Goal: Task Accomplishment & Management: Manage account settings

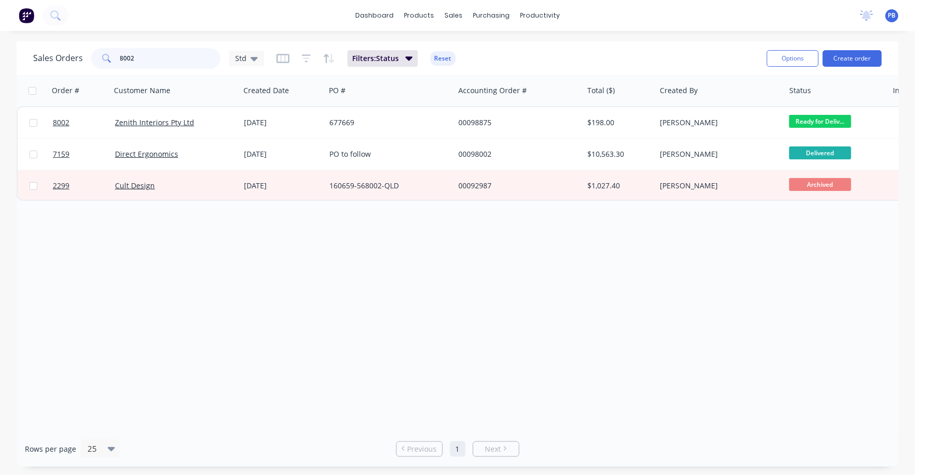
drag, startPoint x: 0, startPoint y: 0, endPoint x: 106, endPoint y: 52, distance: 118.3
click at [106, 52] on div "8002" at bounding box center [155, 58] width 129 height 21
type input "[DEMOGRAPHIC_DATA]"
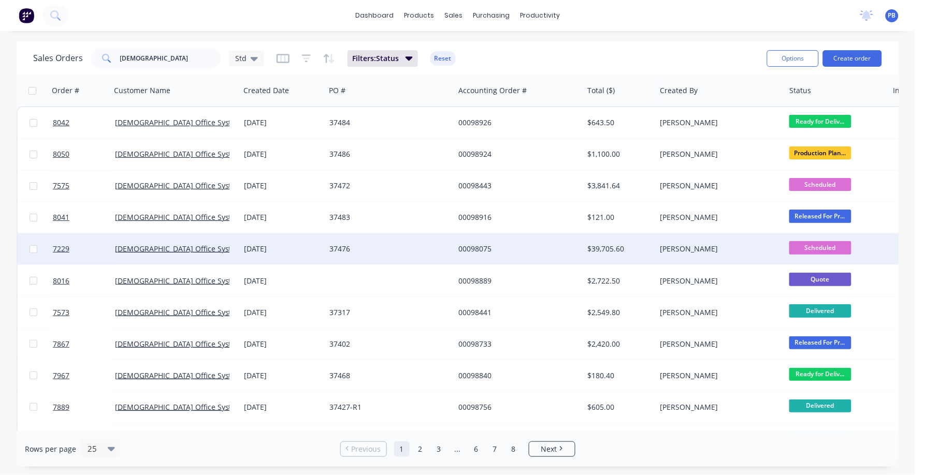
click at [605, 249] on div "$39,705.60" at bounding box center [618, 249] width 61 height 10
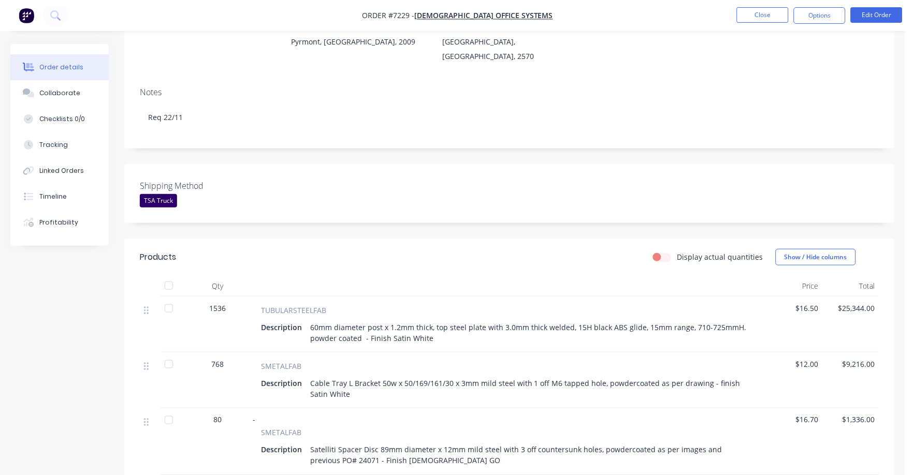
scroll to position [129, 0]
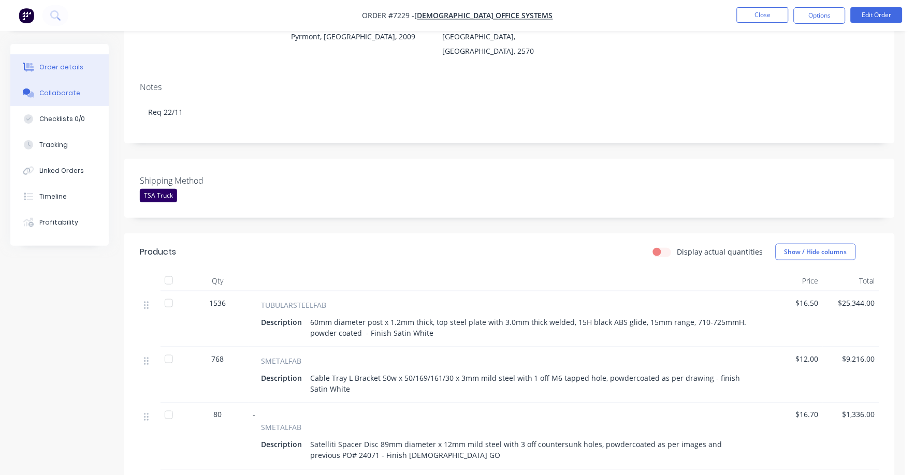
click at [48, 89] on div "Collaborate" at bounding box center [59, 93] width 41 height 9
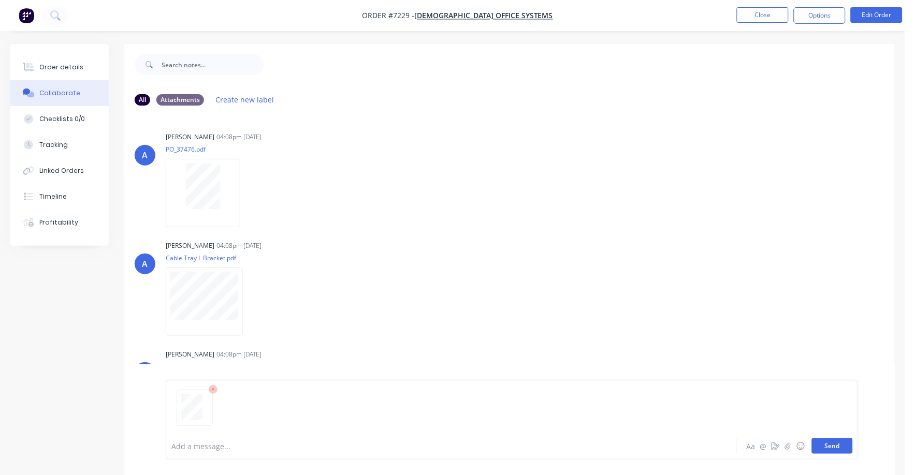
click at [830, 446] on button "Send" at bounding box center [832, 447] width 41 height 16
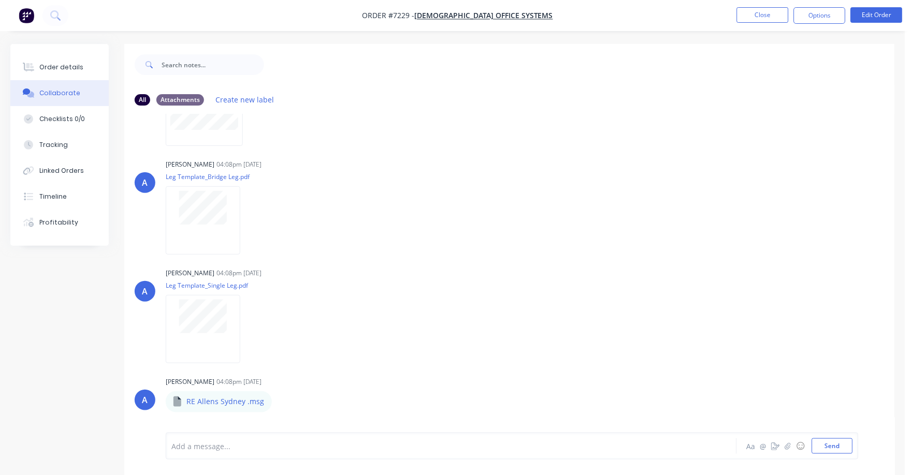
scroll to position [340, 0]
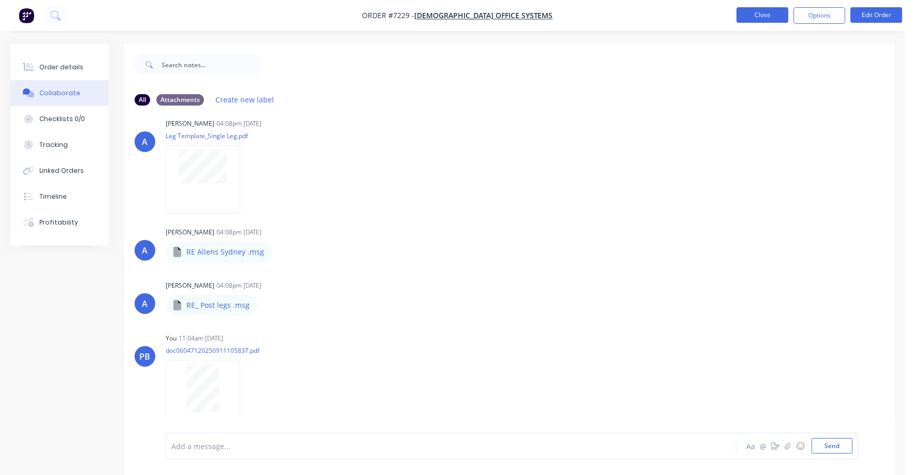
click at [761, 14] on button "Close" at bounding box center [763, 15] width 52 height 16
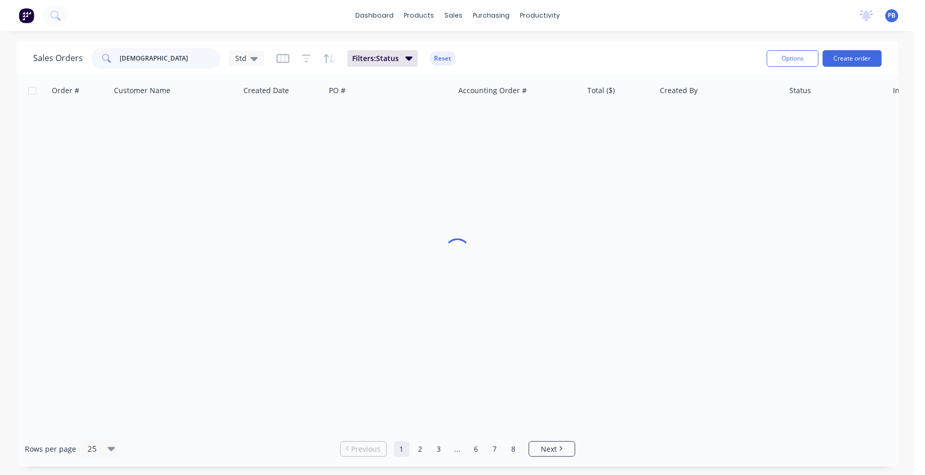
drag, startPoint x: 159, startPoint y: 66, endPoint x: 101, endPoint y: 56, distance: 59.4
click at [101, 56] on div "[DEMOGRAPHIC_DATA]" at bounding box center [155, 58] width 129 height 21
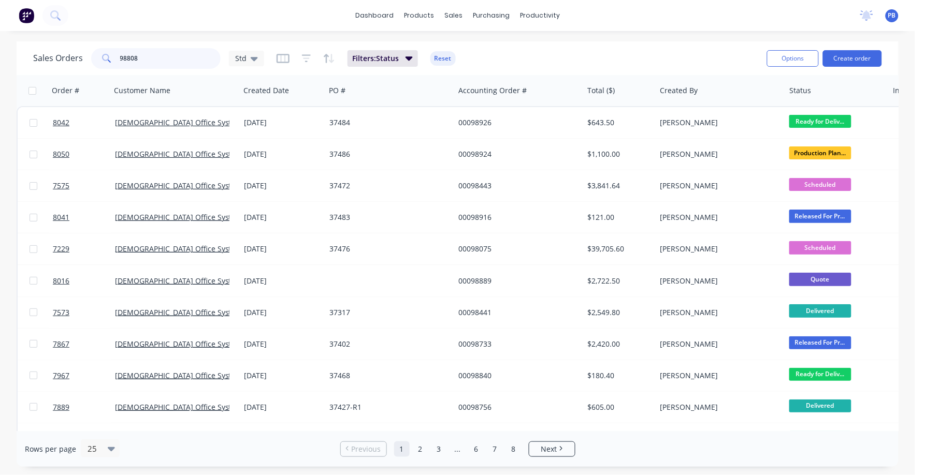
type input "98808"
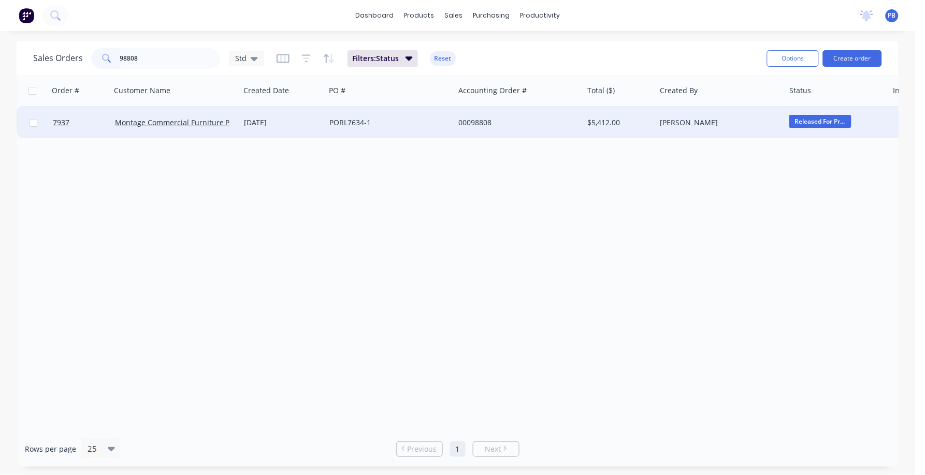
click at [466, 118] on div "00098808" at bounding box center [515, 123] width 115 height 10
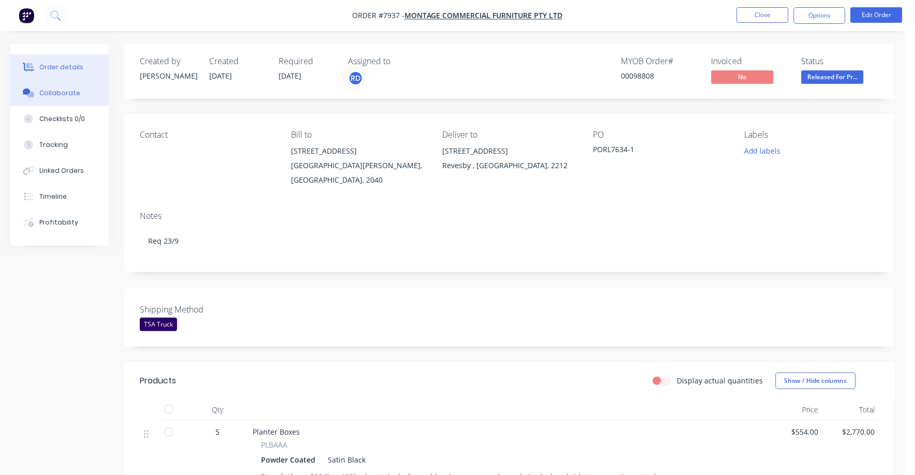
click at [53, 89] on div "Collaborate" at bounding box center [59, 93] width 41 height 9
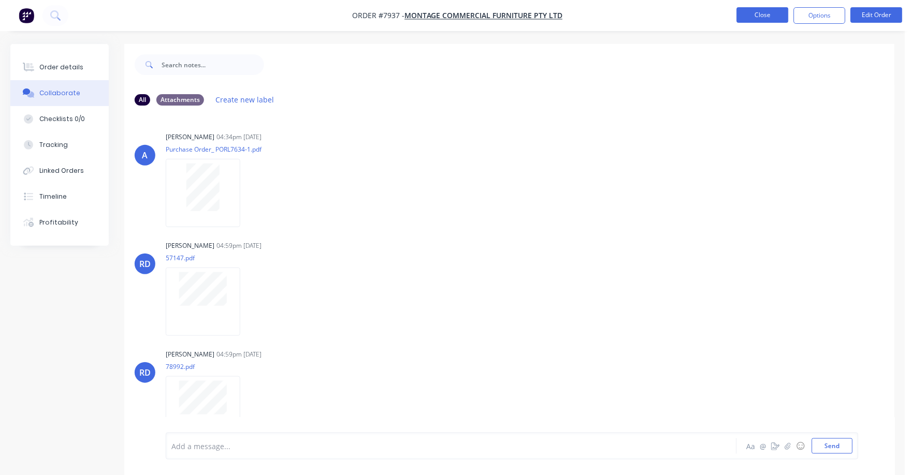
click at [758, 17] on button "Close" at bounding box center [763, 15] width 52 height 16
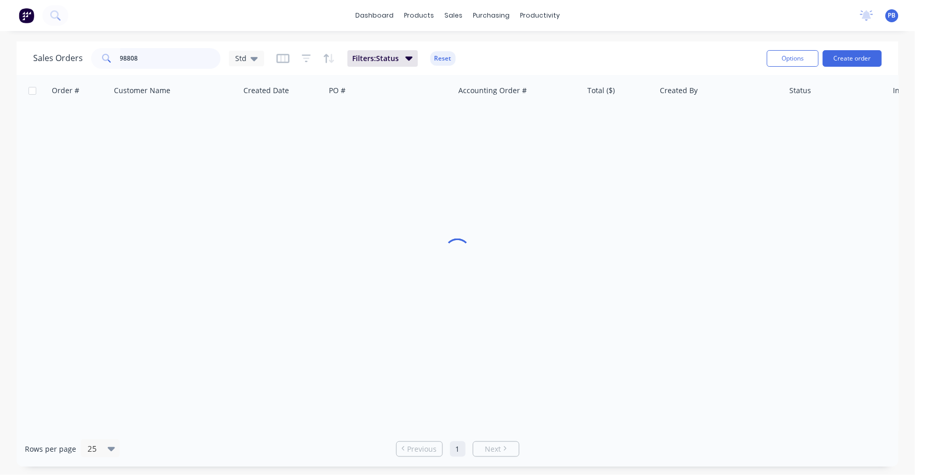
click at [150, 59] on input "98808" at bounding box center [170, 58] width 101 height 21
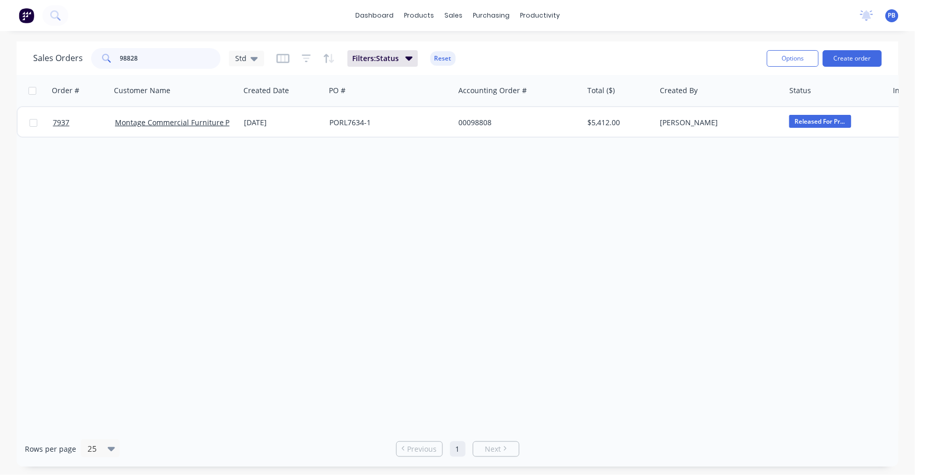
type input "98828"
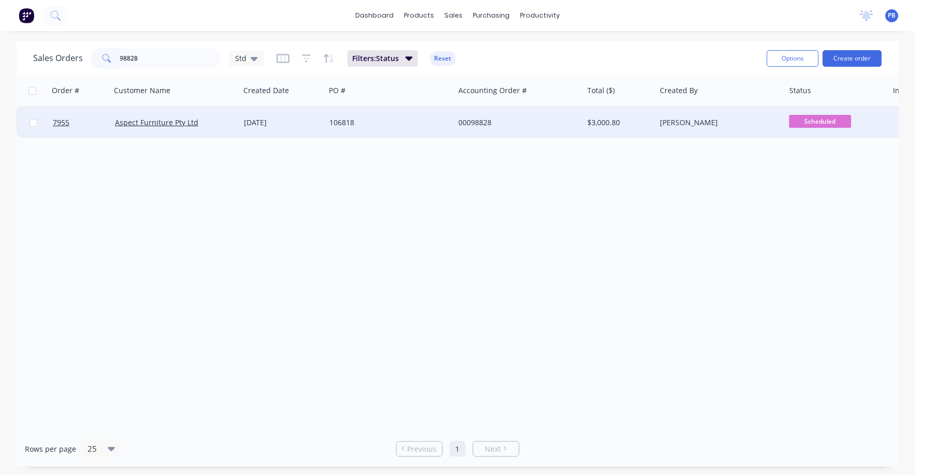
click at [491, 120] on div "00098828" at bounding box center [515, 123] width 115 height 10
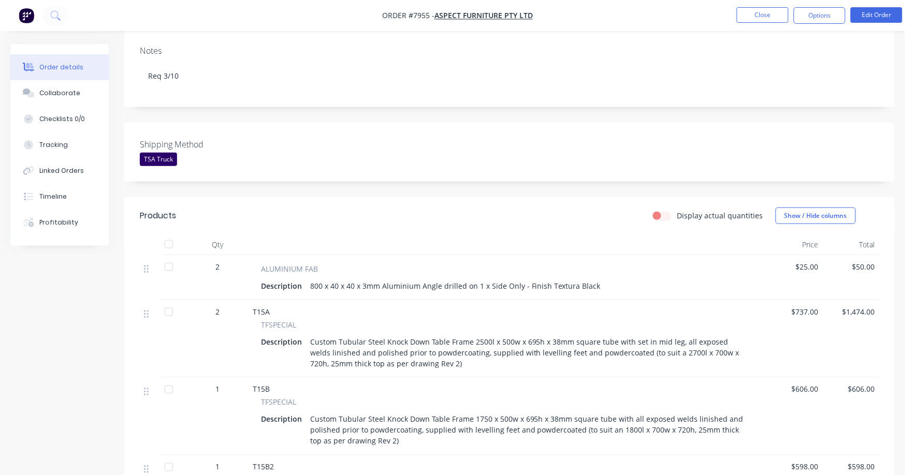
scroll to position [129, 0]
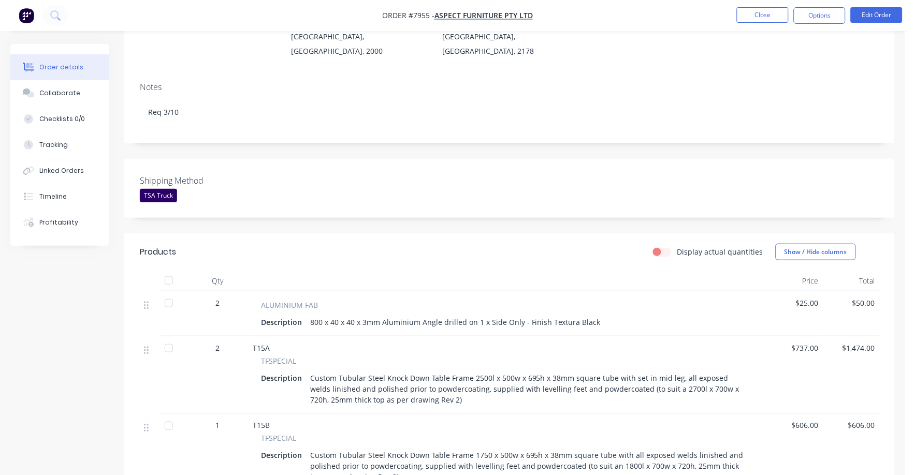
click at [808, 298] on span "$25.00" at bounding box center [794, 303] width 48 height 11
click at [820, 294] on div "$25.00" at bounding box center [794, 314] width 56 height 45
click at [880, 12] on button "Edit Order" at bounding box center [877, 15] width 52 height 16
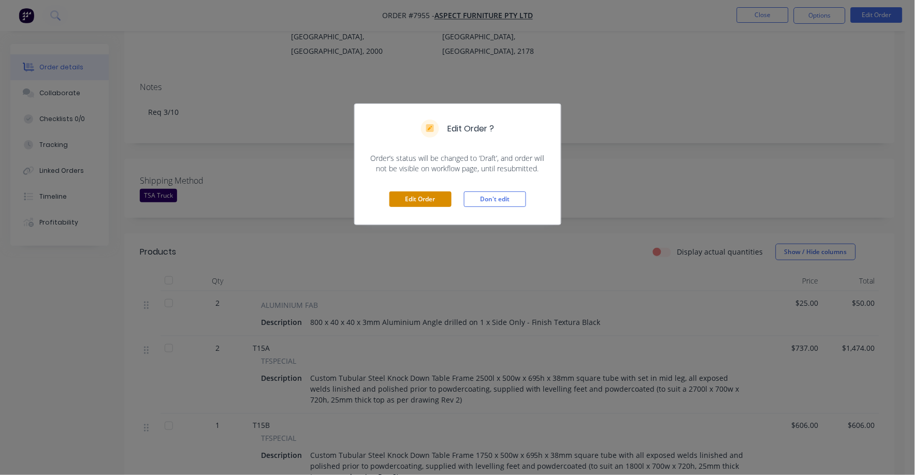
click at [405, 197] on button "Edit Order" at bounding box center [420, 200] width 62 height 16
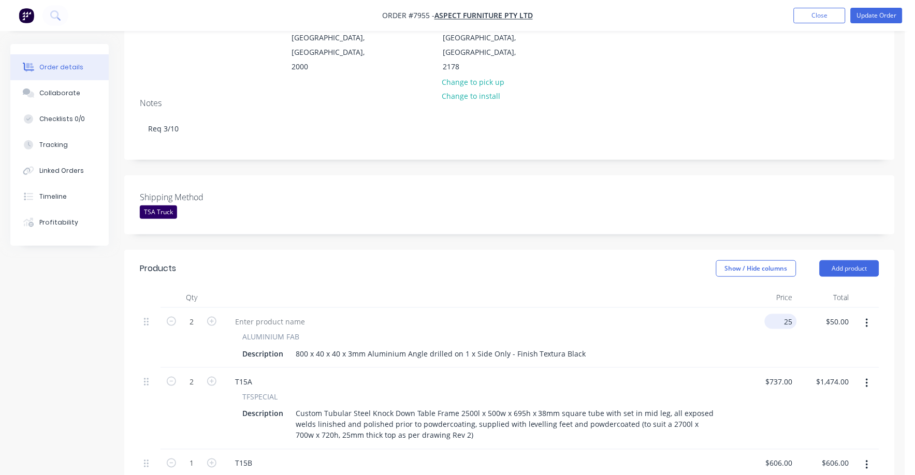
click at [792, 314] on input "25" at bounding box center [783, 321] width 28 height 15
type input "$38.00"
type input "$76.00"
click at [841, 287] on div "Total" at bounding box center [825, 297] width 56 height 21
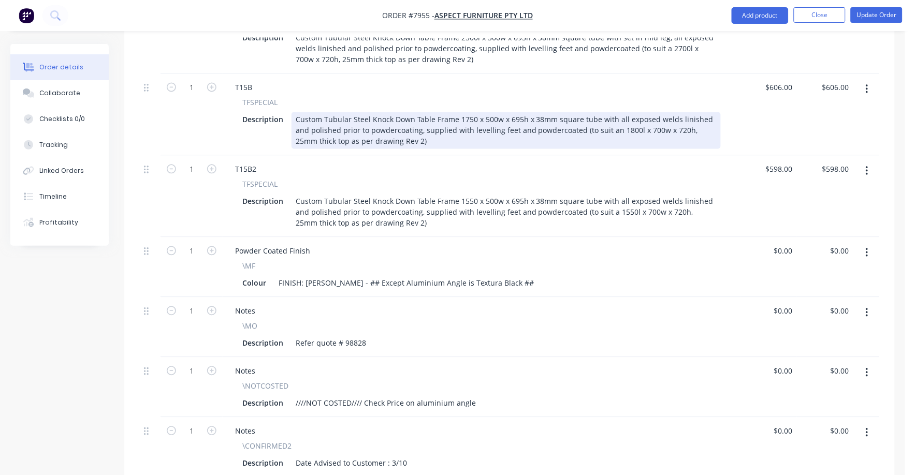
scroll to position [517, 0]
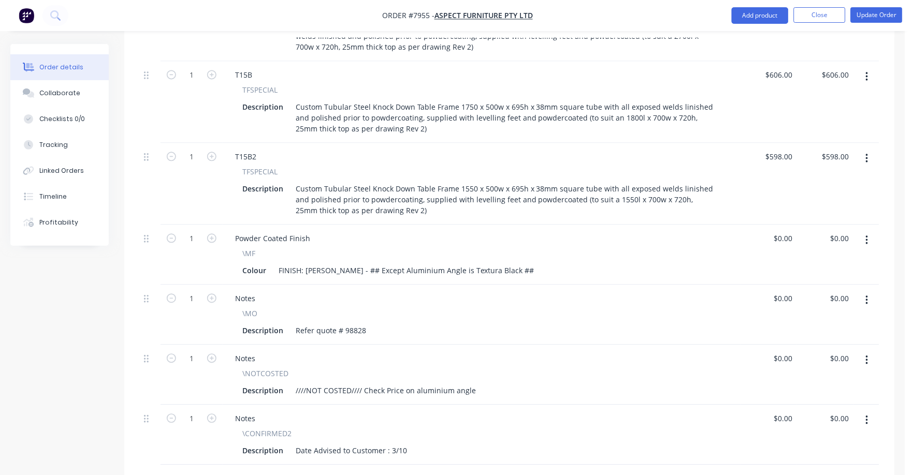
click at [873, 352] on button "button" at bounding box center [867, 361] width 24 height 19
click at [820, 426] on div "Edit Duplicate Exclude from tax Delete" at bounding box center [830, 419] width 98 height 88
click at [868, 355] on icon "button" at bounding box center [867, 360] width 3 height 11
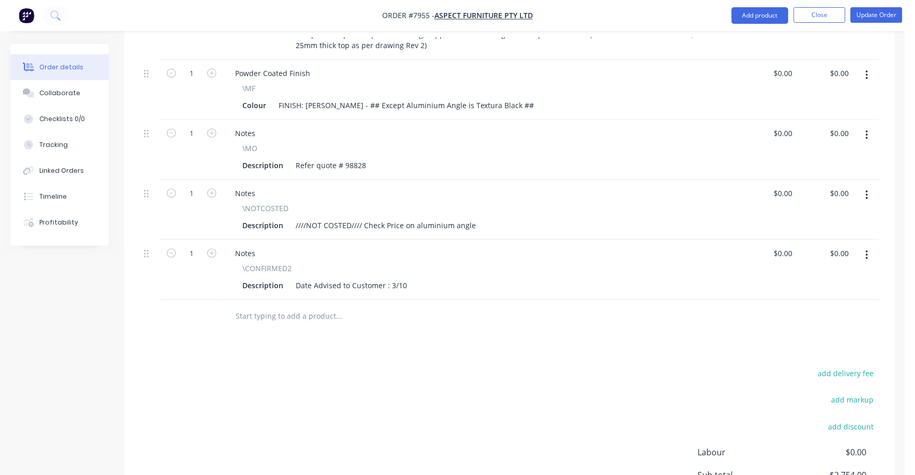
scroll to position [647, 0]
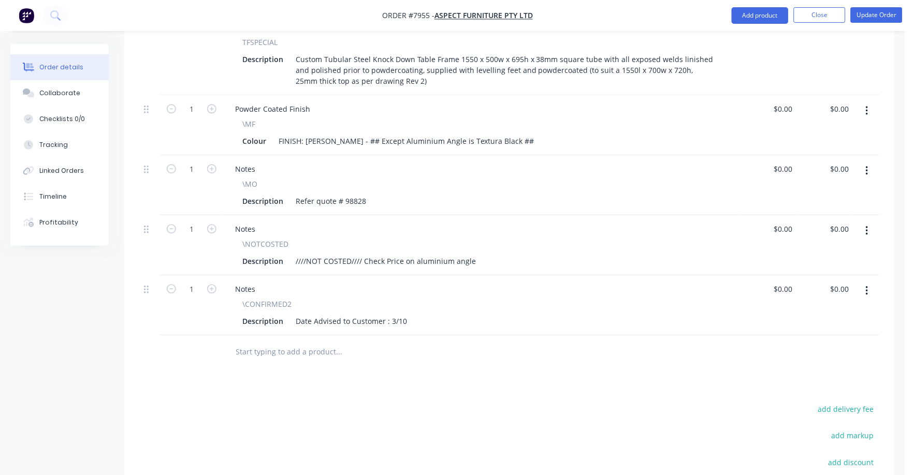
click at [872, 222] on button "button" at bounding box center [867, 231] width 24 height 19
click at [796, 313] on div "Delete" at bounding box center [830, 320] width 80 height 15
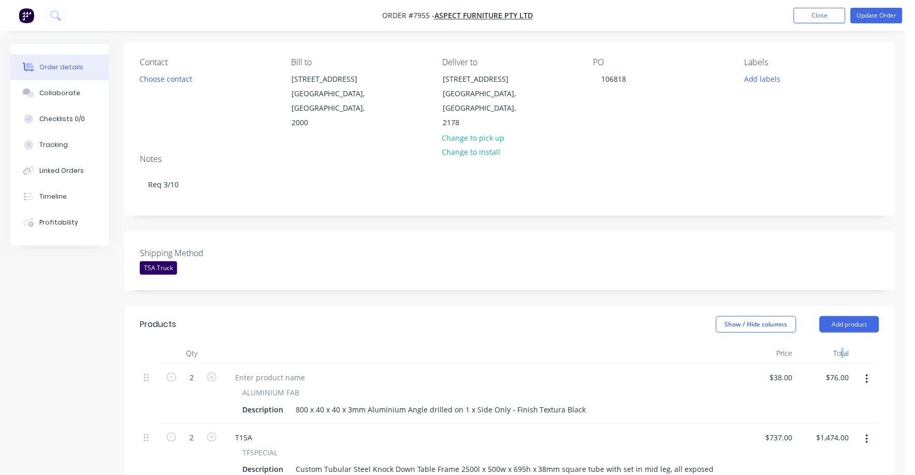
scroll to position [61, 0]
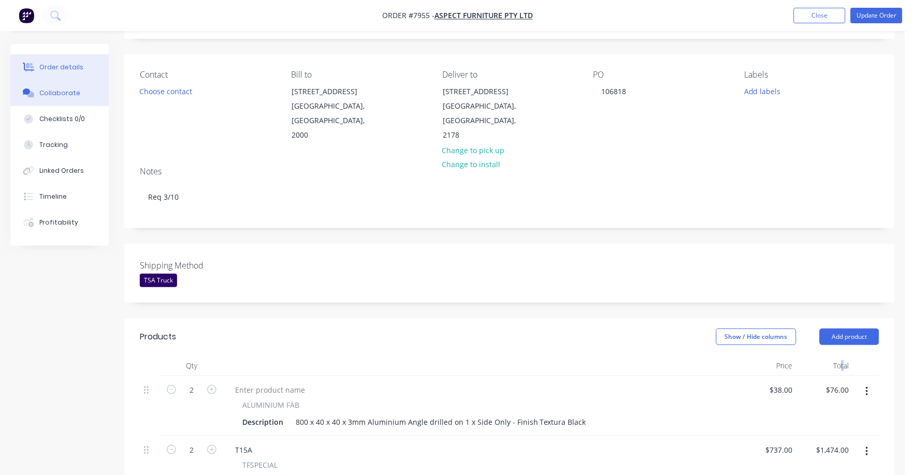
click at [45, 88] on button "Collaborate" at bounding box center [59, 93] width 98 height 26
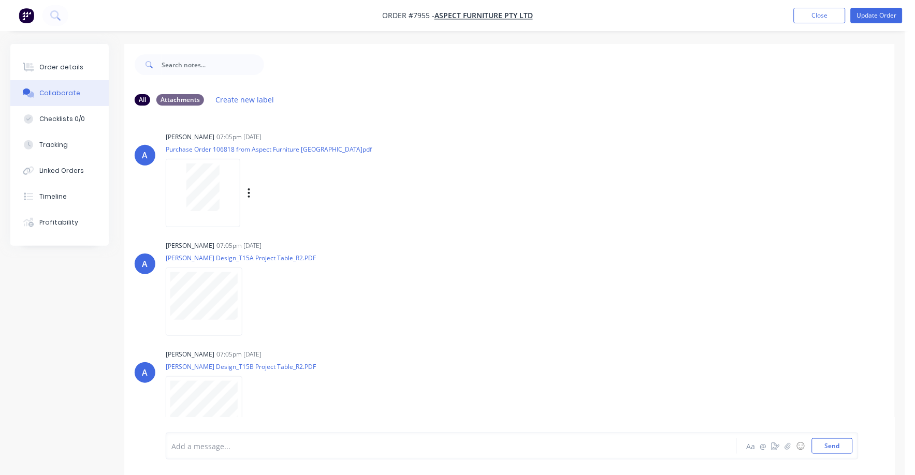
scroll to position [64, 0]
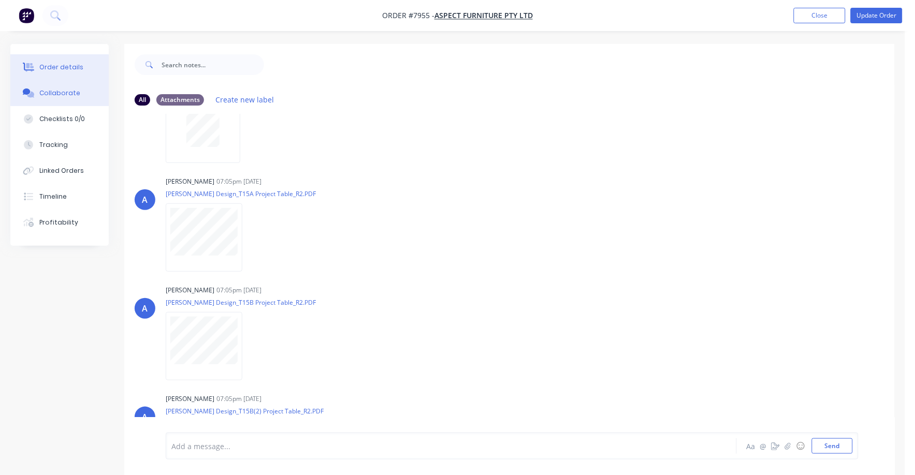
click at [68, 57] on button "Order details" at bounding box center [59, 67] width 98 height 26
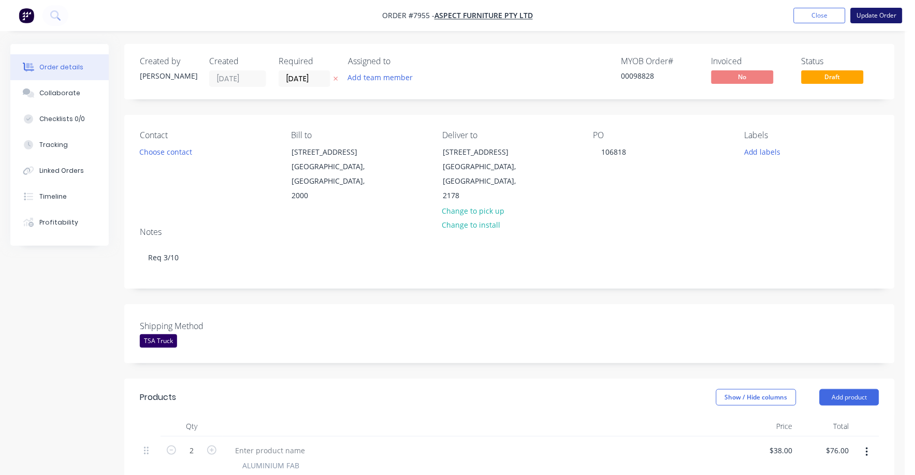
click at [877, 9] on button "Update Order" at bounding box center [877, 16] width 52 height 16
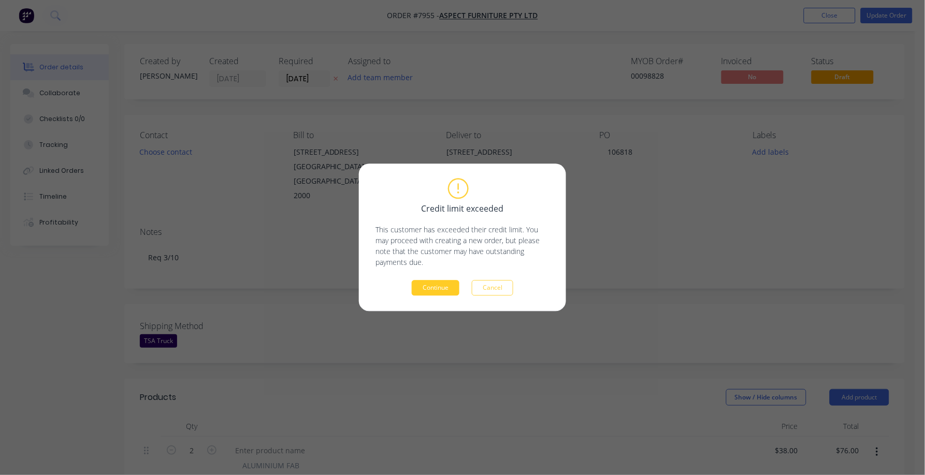
click at [436, 290] on button "Continue" at bounding box center [436, 289] width 48 height 16
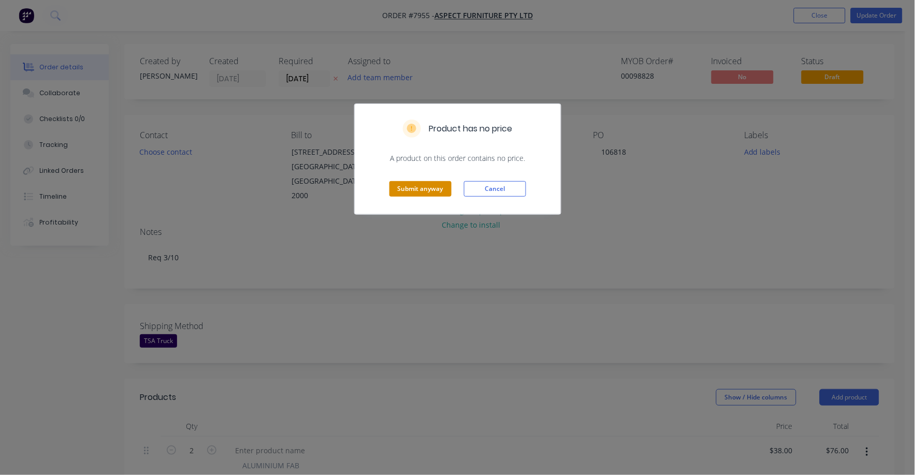
click at [410, 190] on button "Submit anyway" at bounding box center [420, 189] width 62 height 16
